Goal: Transaction & Acquisition: Purchase product/service

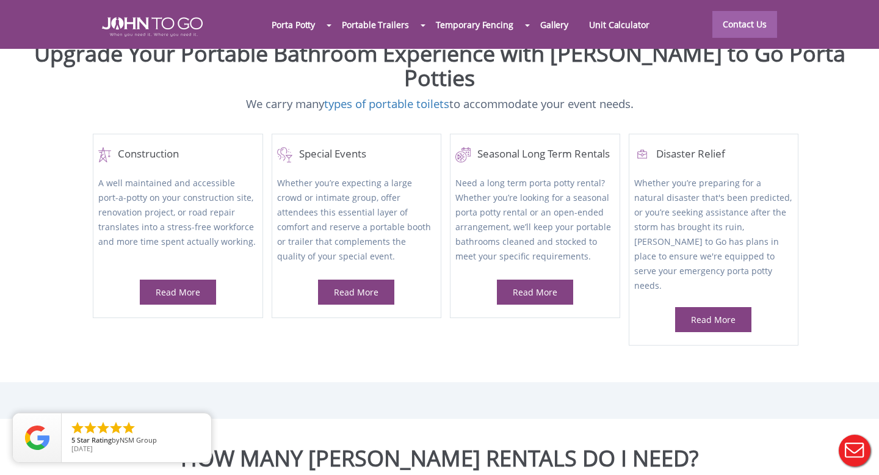
scroll to position [526, 0]
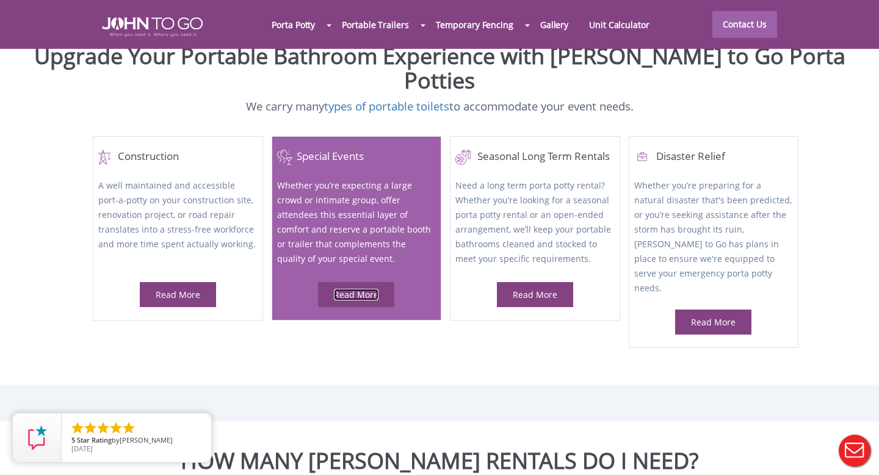
click at [364, 289] on link "Read More" at bounding box center [356, 295] width 45 height 12
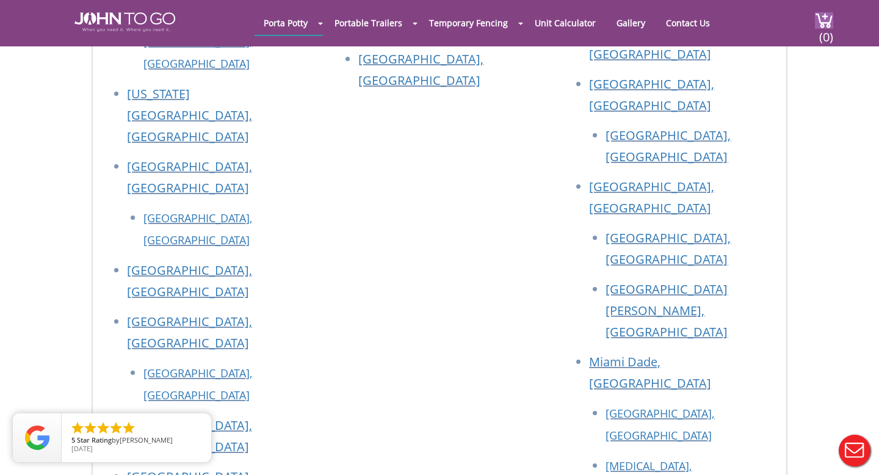
scroll to position [2526, 0]
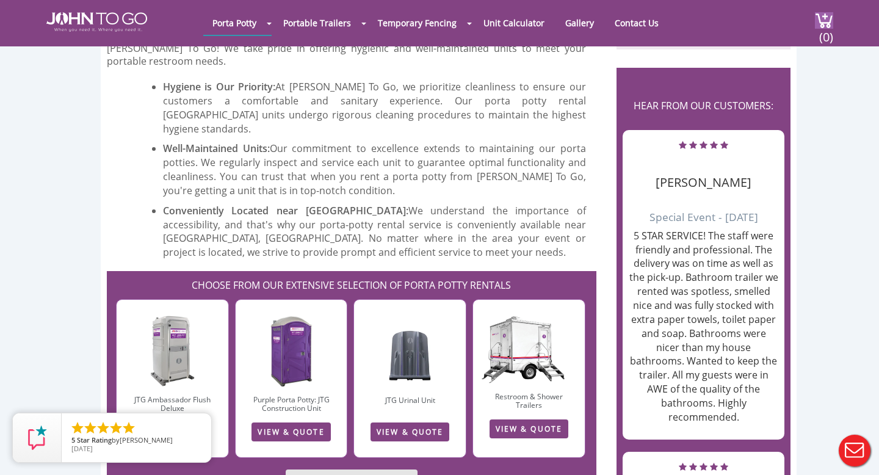
scroll to position [979, 0]
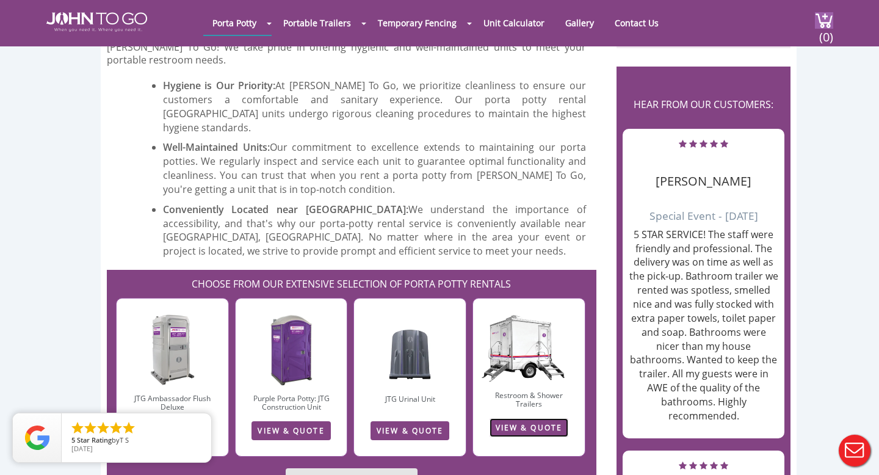
click at [526, 418] on link "VIEW & QUOTE" at bounding box center [529, 427] width 79 height 19
